Goal: Information Seeking & Learning: Find specific fact

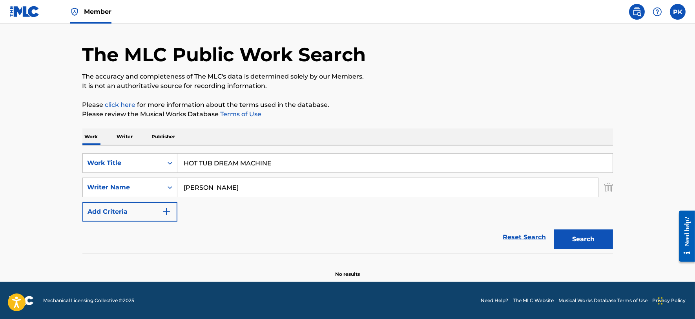
click at [435, 76] on p "The accuracy and completeness of The MLC's data is determined solely by our Mem…" at bounding box center [347, 76] width 531 height 9
click at [278, 188] on input "[PERSON_NAME]" at bounding box center [387, 187] width 421 height 19
click at [554, 229] on button "Search" at bounding box center [583, 239] width 59 height 20
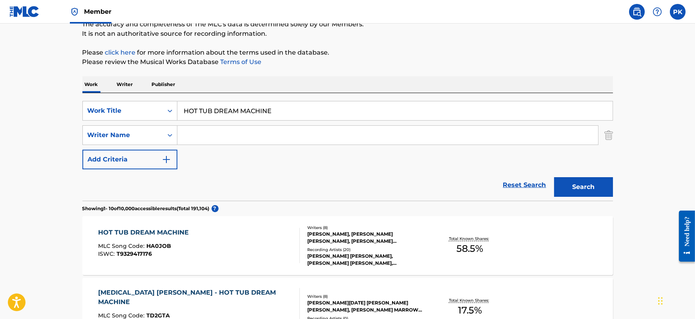
scroll to position [86, 0]
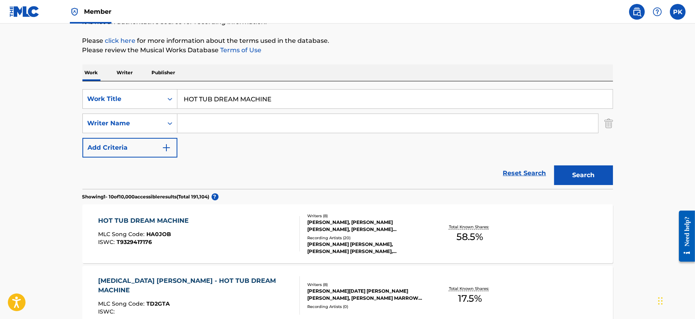
click at [226, 221] on div "HOT TUB DREAM MACHINE MLC Song Code : HA0JOB ISWC : T9329417176" at bounding box center [199, 233] width 202 height 35
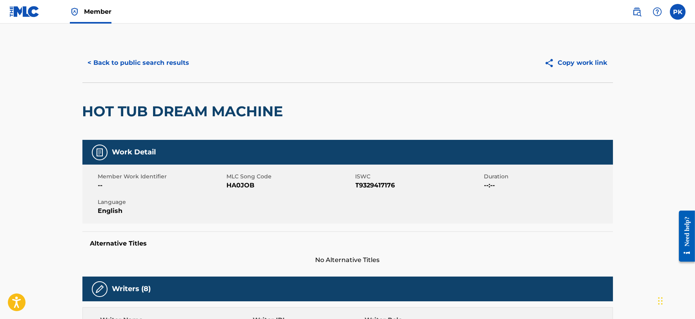
scroll to position [2, 0]
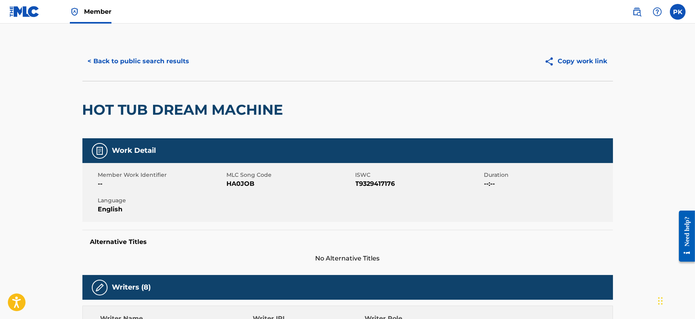
click at [233, 182] on span "HA0JOB" at bounding box center [290, 183] width 127 height 9
copy span "HA0JOB"
click at [371, 187] on span "T9329417176" at bounding box center [419, 183] width 127 height 9
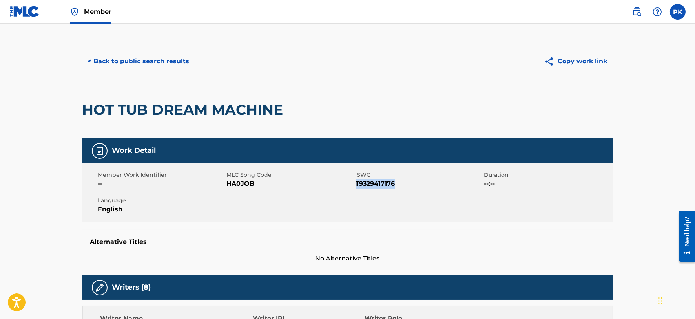
copy span "T9329417176"
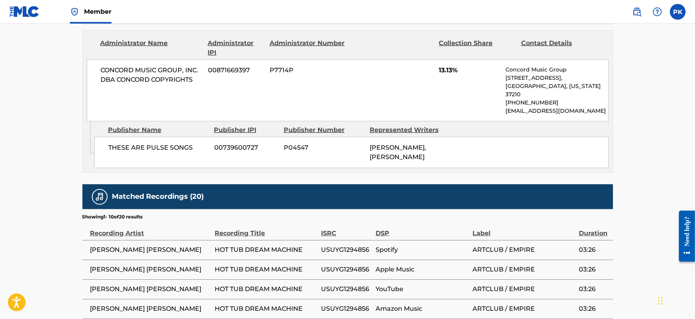
scroll to position [810, 0]
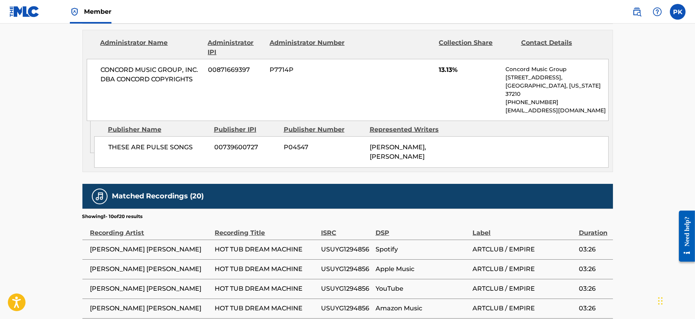
click at [344, 245] on span "USUYG1294856" at bounding box center [346, 249] width 51 height 9
copy span "USUYG1294856"
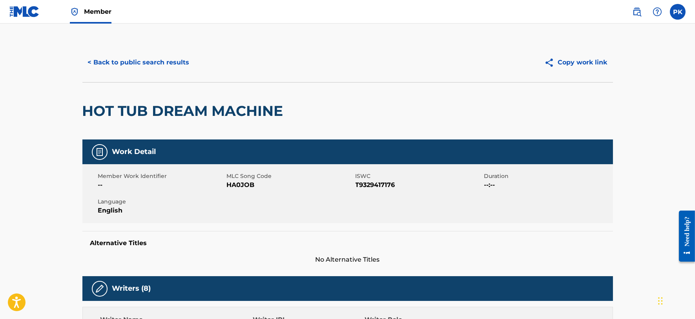
scroll to position [0, 0]
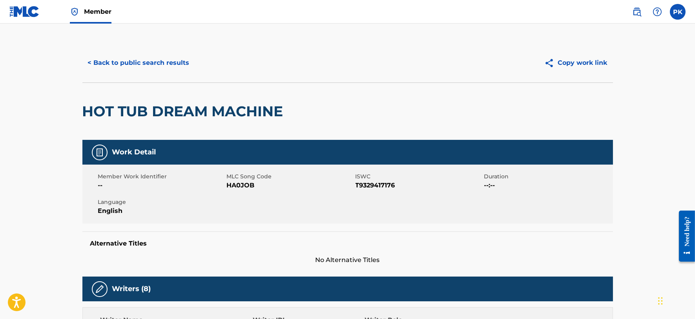
click at [160, 64] on button "< Back to public search results" at bounding box center [138, 63] width 113 height 20
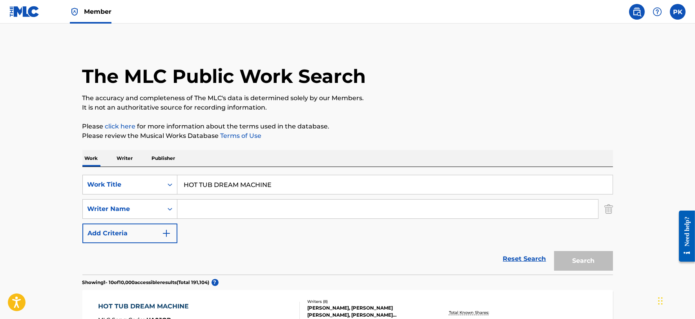
scroll to position [86, 0]
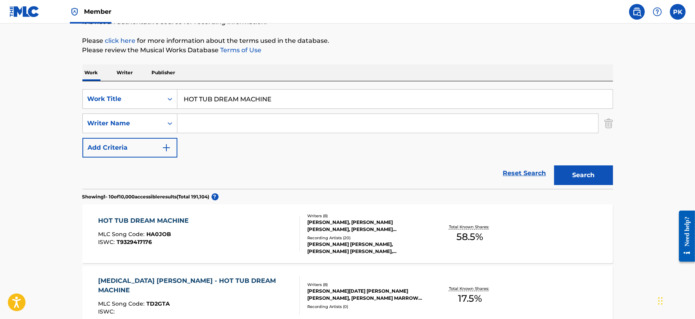
drag, startPoint x: 302, startPoint y: 99, endPoint x: 6, endPoint y: 99, distance: 296.4
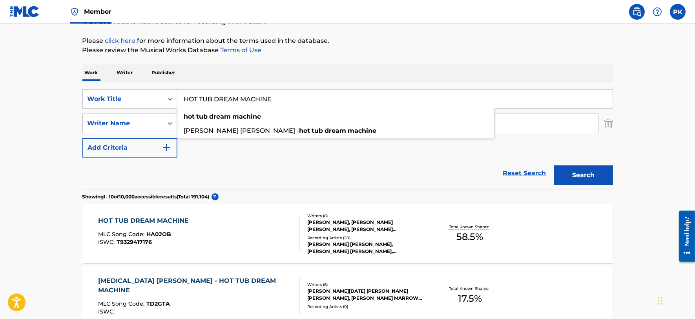
paste input "LOOPED UP"
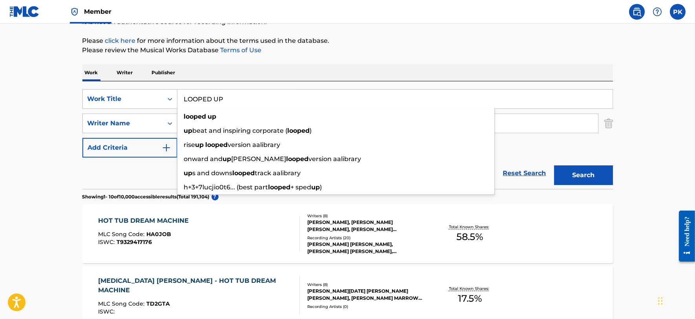
type input "LOOPED UP"
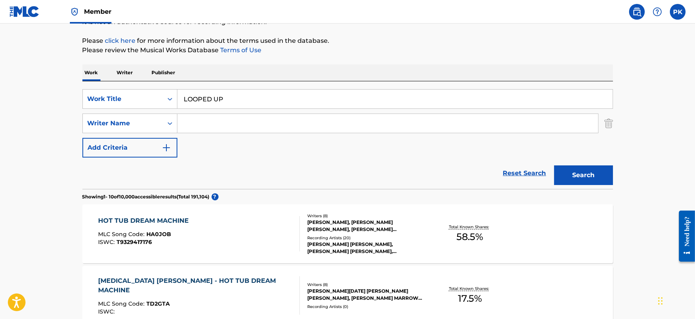
click at [252, 119] on input "Search Form" at bounding box center [387, 123] width 421 height 19
type input "[PERSON_NAME]"
click at [554, 165] on button "Search" at bounding box center [583, 175] width 59 height 20
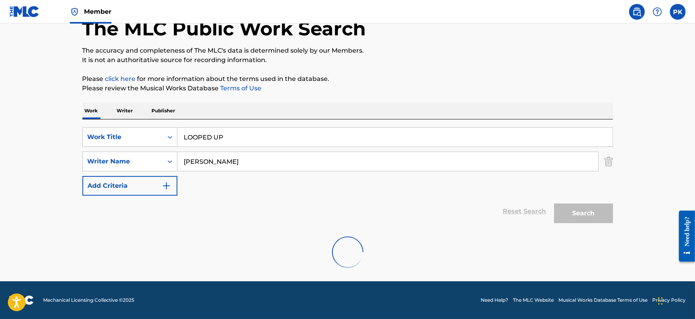
scroll to position [22, 0]
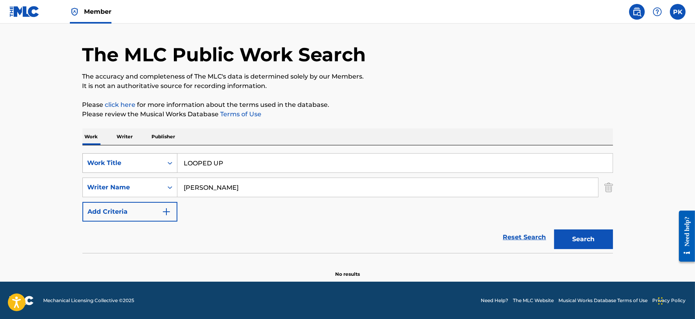
drag, startPoint x: 271, startPoint y: 189, endPoint x: 114, endPoint y: 161, distance: 159.4
click at [114, 161] on div "SearchWithCriteria009156c4-5ca4-46d5-8d91-d874d92349f3 Work Title LOOPED UP Sea…" at bounding box center [347, 187] width 531 height 68
